Goal: Information Seeking & Learning: Understand process/instructions

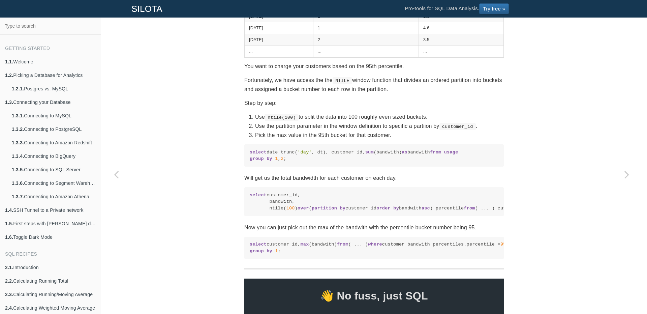
scroll to position [320, 0]
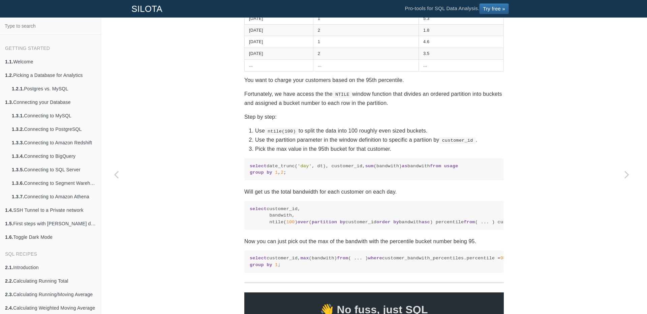
drag, startPoint x: 392, startPoint y: 297, endPoint x: 392, endPoint y: 283, distance: 14.2
click at [392, 268] on code "select customer_id, max (bandwith) from ( ... ) where customer_bandwith_percent…" at bounding box center [374, 261] width 249 height 13
click at [389, 225] on code "select customer_id, bandwith, ntile( 100 ) over ( partition by customer_id orde…" at bounding box center [374, 216] width 249 height 20
drag, startPoint x: 389, startPoint y: 237, endPoint x: 384, endPoint y: 232, distance: 7.4
click at [384, 225] on code "select customer_id, bandwith, ntile( 100 ) over ( partition by customer_id orde…" at bounding box center [374, 216] width 249 height 20
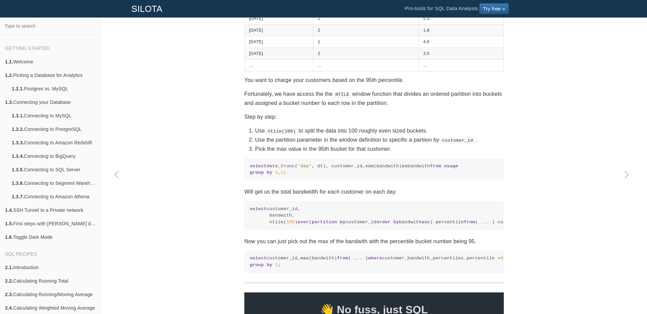
click at [384, 225] on code "select customer_id, bandwith, ntile( 100 ) over ( partition by customer_id orde…" at bounding box center [374, 216] width 249 height 20
drag, startPoint x: 465, startPoint y: 227, endPoint x: 266, endPoint y: 230, distance: 199.8
click at [265, 225] on code "select customer_id, bandwith, ntile( 100 ) over ( partition by customer_id orde…" at bounding box center [374, 216] width 249 height 20
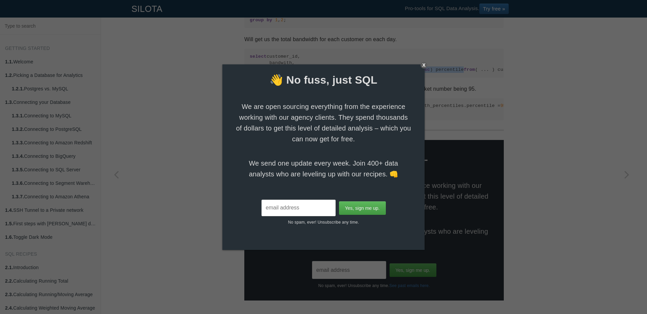
click at [423, 64] on div "X" at bounding box center [424, 65] width 7 height 7
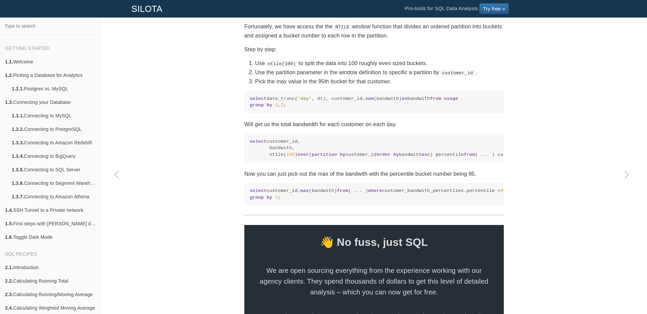
scroll to position [320, 0]
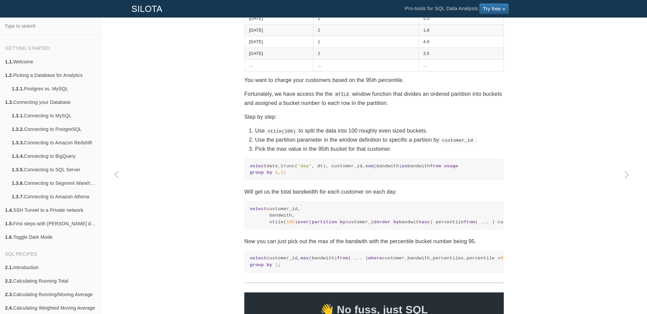
drag, startPoint x: 464, startPoint y: 226, endPoint x: 265, endPoint y: 227, distance: 198.8
click at [265, 225] on code "select customer_id, bandwith, ntile( 100 ) over ( partition by customer_id orde…" at bounding box center [374, 216] width 249 height 20
copy code "ntile( 100 ) over ( partition by customer_id order by bandwith asc ) percentile"
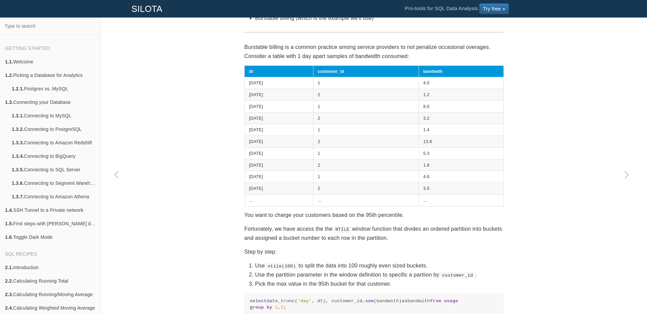
drag, startPoint x: 298, startPoint y: 264, endPoint x: 433, endPoint y: 285, distance: 136.4
click at [433, 285] on ol "Use ntile(100) to split the data into 100 roughly even sized buckets. Use the p…" at bounding box center [373, 275] width 259 height 28
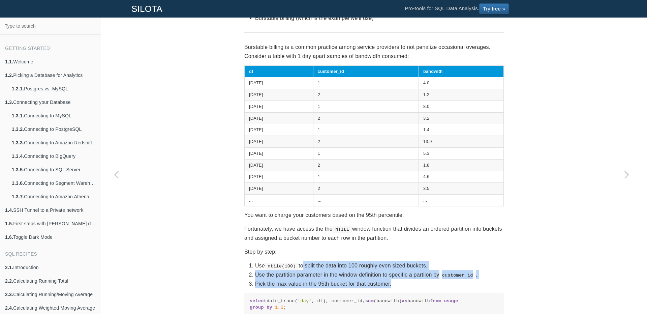
click at [433, 285] on li "Pick the max value in the 95th bucket for that customer." at bounding box center [379, 283] width 249 height 9
click at [402, 287] on li "Pick the max value in the 95th bucket for that customer." at bounding box center [379, 283] width 249 height 9
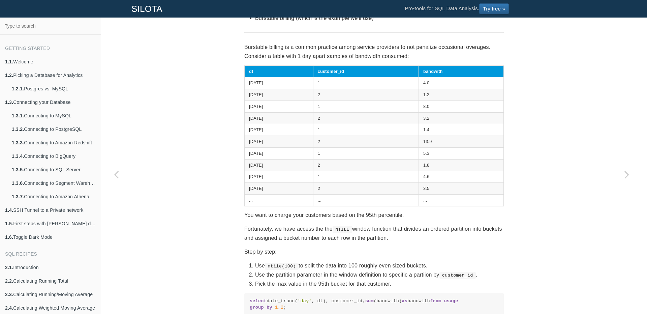
drag, startPoint x: 409, startPoint y: 284, endPoint x: 231, endPoint y: 264, distance: 179.4
click at [231, 264] on div "SQL Recipes Summarizing Data Calculating N-tiles Calculating percentiles, quart…" at bounding box center [374, 225] width 546 height 752
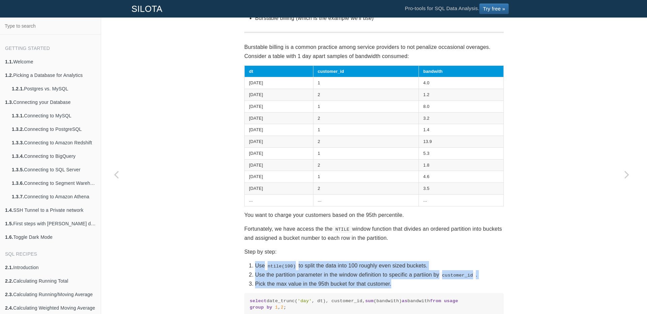
click at [231, 264] on div "SQL Recipes Summarizing Data Calculating N-tiles Calculating percentiles, quart…" at bounding box center [374, 225] width 546 height 752
click at [192, 171] on div "SQL Recipes Summarizing Data Calculating N-tiles Calculating percentiles, quart…" at bounding box center [374, 225] width 546 height 752
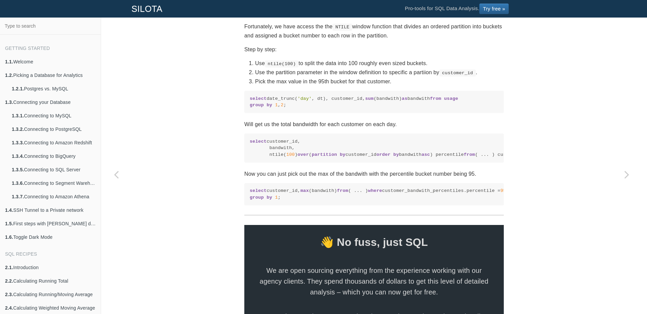
scroll to position [320, 0]
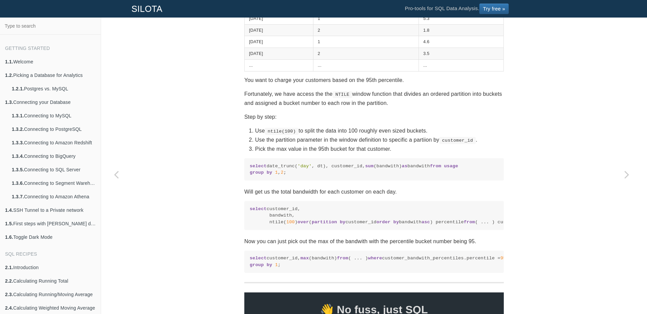
drag, startPoint x: 411, startPoint y: 295, endPoint x: 237, endPoint y: 274, distance: 175.8
click at [239, 274] on div "SQL Recipes Summarizing Data Calculating N-tiles Calculating percentiles, quart…" at bounding box center [374, 90] width 270 height 752
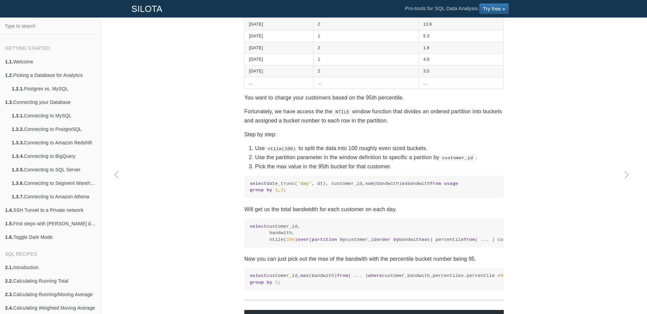
scroll to position [336, 0]
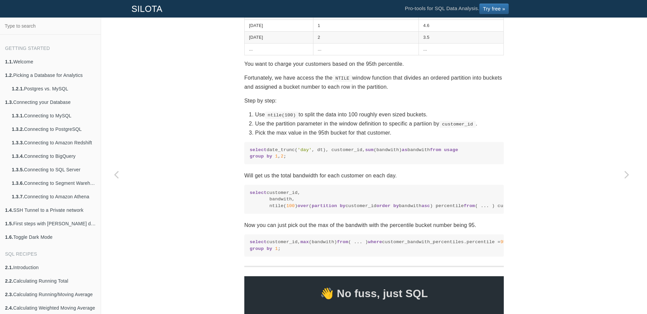
drag, startPoint x: 318, startPoint y: 285, endPoint x: 248, endPoint y: 251, distance: 78.4
click at [248, 251] on pre "select customer_id, max (bandwith) from ( ... ) where customer_bandwith_percent…" at bounding box center [373, 245] width 259 height 22
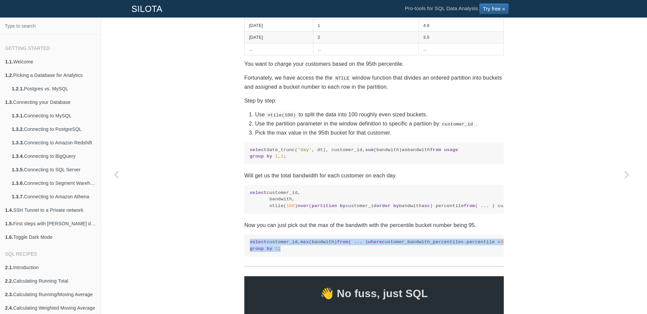
click at [335, 256] on pre "select customer_id, max (bandwith) from ( ... ) where customer_bandwith_percent…" at bounding box center [373, 245] width 259 height 22
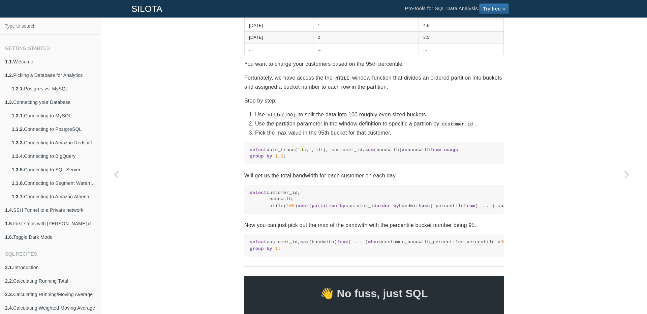
drag, startPoint x: 313, startPoint y: 282, endPoint x: 246, endPoint y: 253, distance: 73.3
click at [246, 253] on pre "select customer_id, max (bandwith) from ( ... ) where customer_bandwith_percent…" at bounding box center [373, 245] width 259 height 22
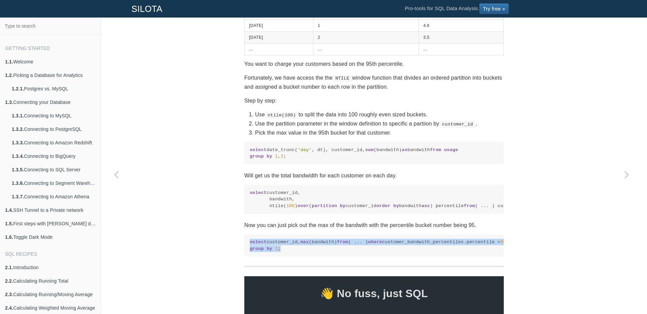
click at [287, 252] on code "select customer_id, max (bandwith) from ( ... ) where customer_bandwith_percent…" at bounding box center [374, 245] width 249 height 13
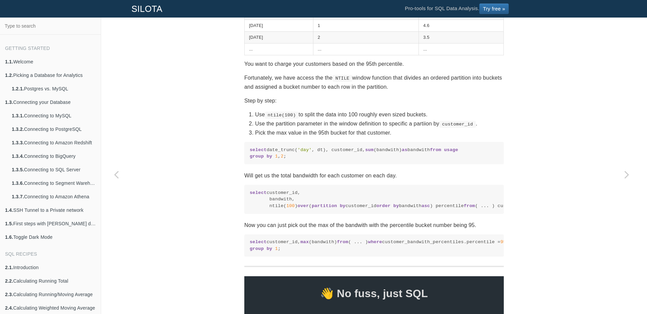
drag, startPoint x: 288, startPoint y: 279, endPoint x: 246, endPoint y: 254, distance: 49.1
click at [246, 254] on pre "select customer_id, max (bandwith) from ( ... ) where customer_bandwith_percent…" at bounding box center [373, 245] width 259 height 22
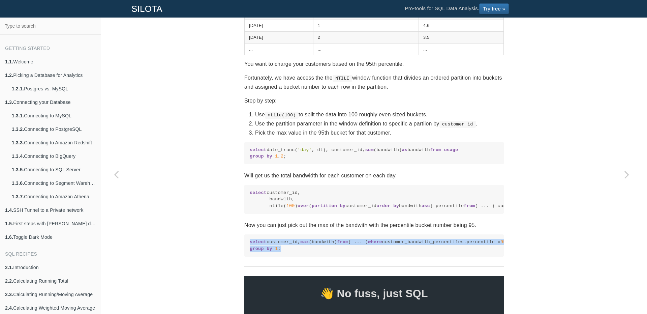
click at [284, 229] on p "Now you can just pick out the max of the bandwith with the percentile bucket nu…" at bounding box center [373, 224] width 259 height 9
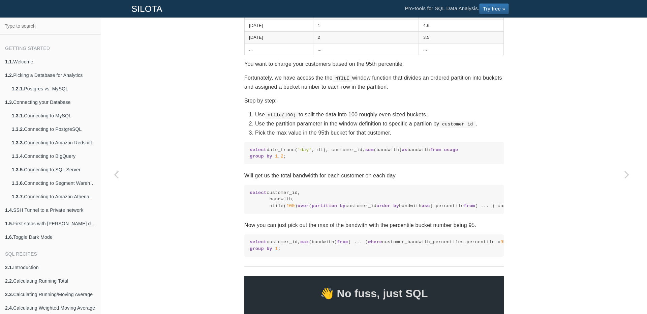
click at [284, 229] on p "Now you can just pick out the max of the bandwith with the percentile bucket nu…" at bounding box center [373, 224] width 259 height 9
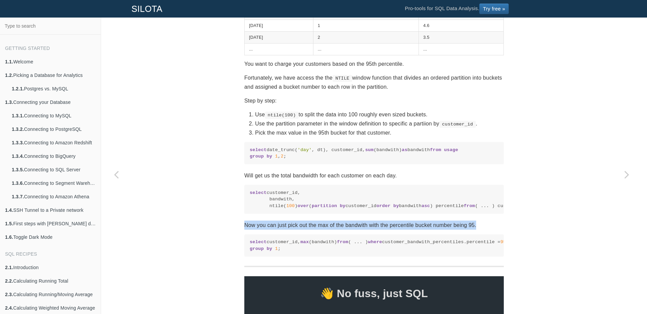
drag, startPoint x: 290, startPoint y: 282, endPoint x: 237, endPoint y: 246, distance: 64.3
click at [239, 246] on div "SQL Recipes Summarizing Data Calculating N-tiles Calculating percentiles, quart…" at bounding box center [374, 74] width 270 height 752
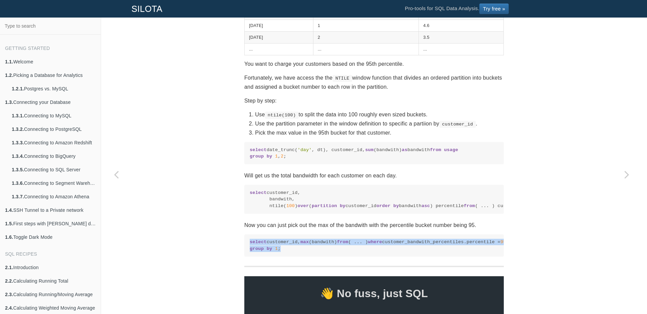
drag, startPoint x: 187, startPoint y: 205, endPoint x: 185, endPoint y: 202, distance: 3.8
click at [185, 202] on div "SQL Recipes Summarizing Data Calculating N-tiles Calculating percentiles, quart…" at bounding box center [374, 74] width 546 height 752
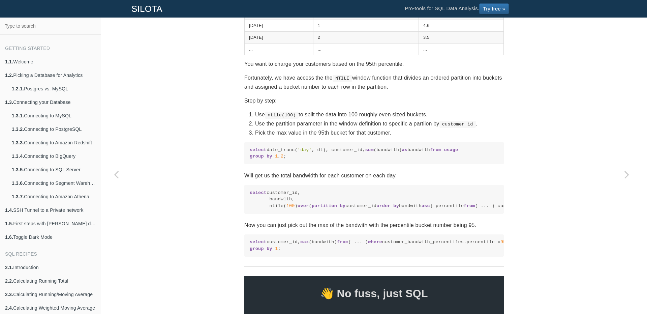
drag, startPoint x: 298, startPoint y: 283, endPoint x: 245, endPoint y: 250, distance: 62.5
click at [245, 250] on pre "select customer_id, max (bandwith) from ( ... ) where customer_bandwith_percent…" at bounding box center [373, 245] width 259 height 22
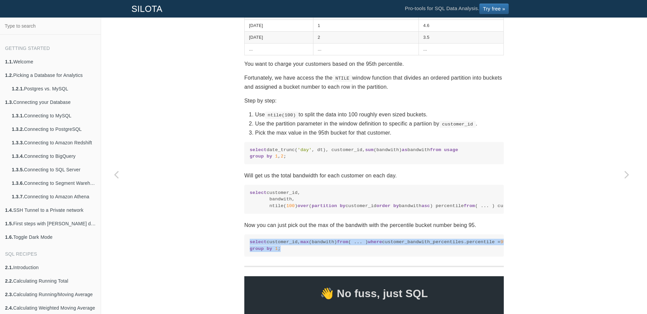
click at [313, 252] on code "select customer_id, max (bandwith) from ( ... ) where customer_bandwith_percent…" at bounding box center [374, 245] width 249 height 13
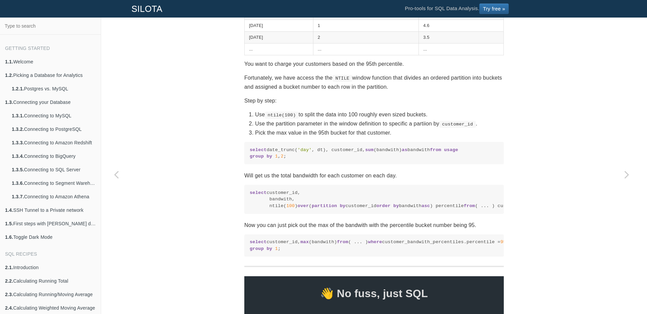
click at [305, 291] on section "SQL Recipes Summarizing Data Calculating N-tiles Calculating percentiles, quart…" at bounding box center [373, 71] width 259 height 732
drag, startPoint x: 301, startPoint y: 286, endPoint x: 234, endPoint y: 243, distance: 79.6
click at [234, 243] on div "SQL Recipes Summarizing Data Calculating N-tiles Calculating percentiles, quart…" at bounding box center [374, 74] width 546 height 752
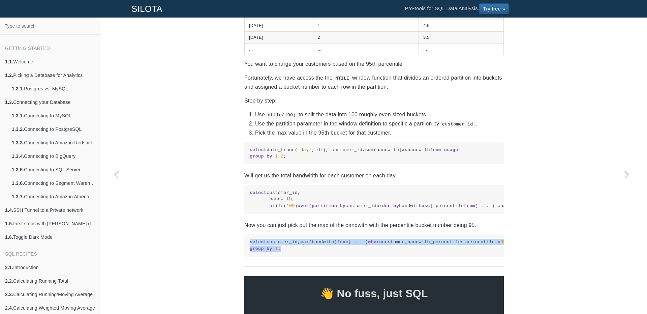
scroll to position [303, 0]
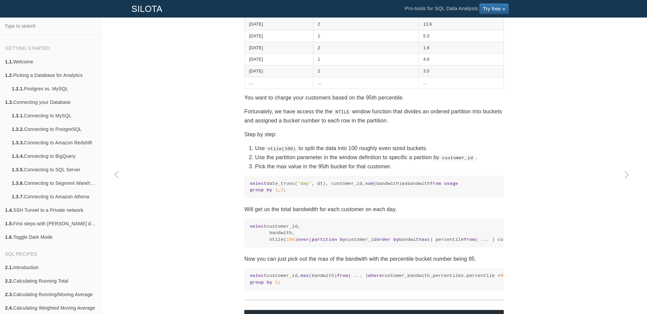
click at [185, 200] on div "SQL Recipes Summarizing Data Calculating N-tiles Calculating percentiles, quart…" at bounding box center [374, 108] width 546 height 752
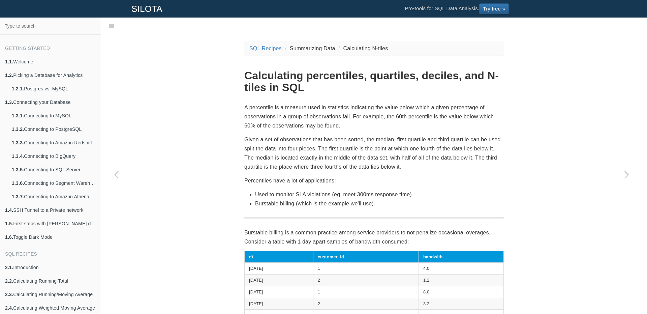
scroll to position [17, 0]
